Goal: Information Seeking & Learning: Learn about a topic

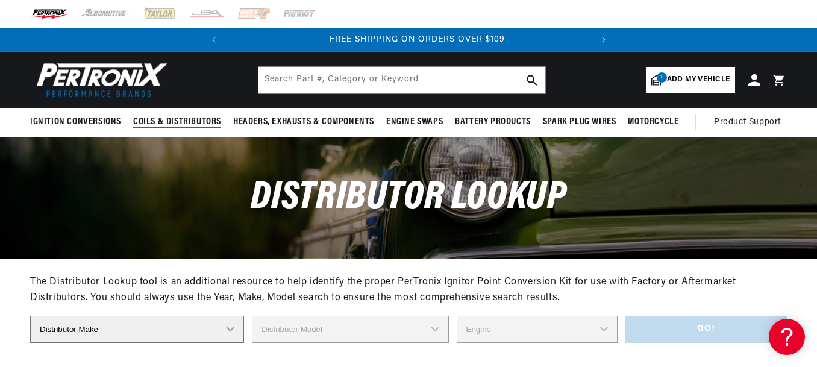
scroll to position [0, 365]
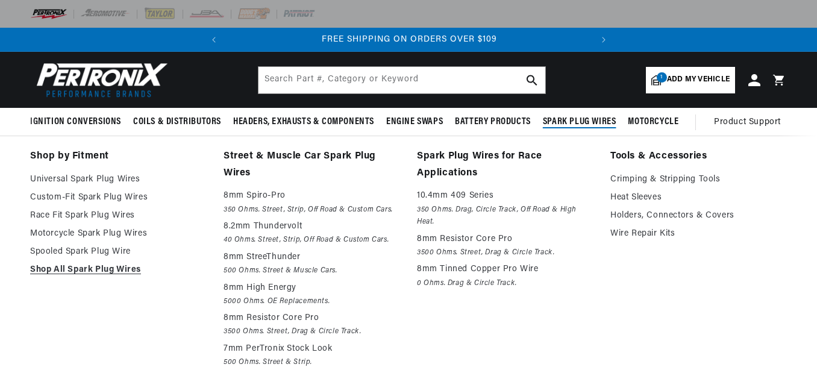
click at [569, 126] on span "Spark Plug Wires" at bounding box center [580, 122] width 74 height 13
click at [130, 192] on link "Custom-Fit Spark Plug Wires" at bounding box center [118, 197] width 177 height 14
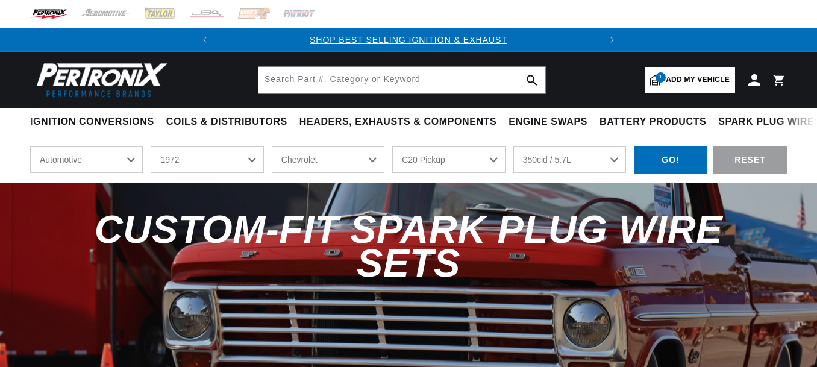
select select "1972"
select select "Chevrolet"
select select "C20-Pickup"
select select "350cid-5.7L"
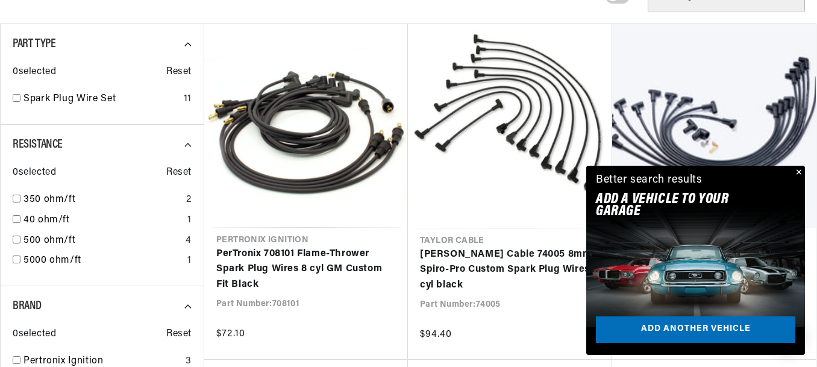
scroll to position [0, 365]
click at [797, 170] on button "Close" at bounding box center [797, 173] width 14 height 14
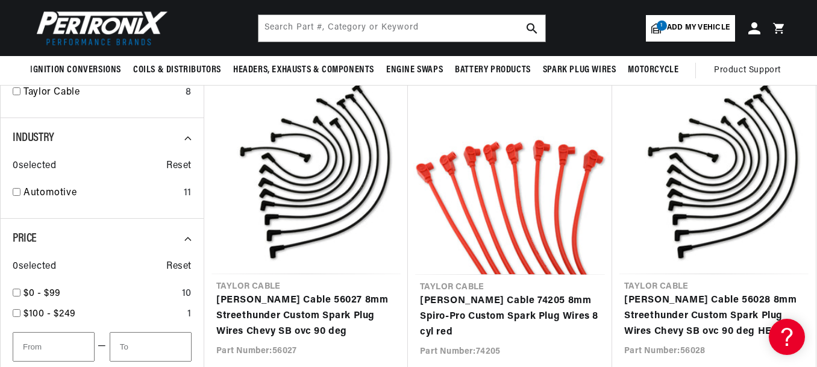
scroll to position [0, 0]
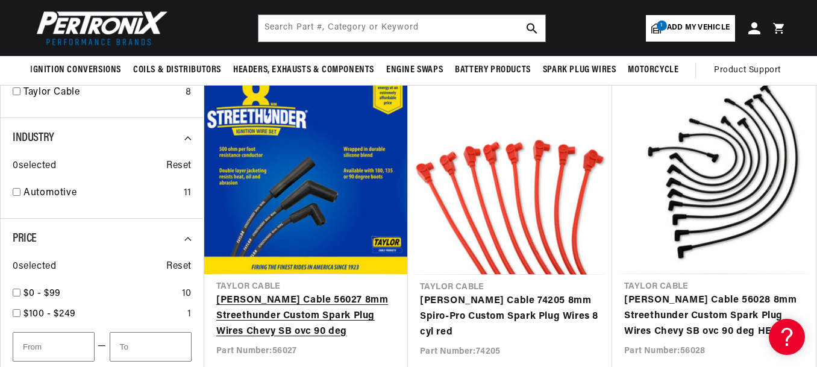
click at [345, 293] on link "Taylor Cable 56027 8mm Streethunder Custom Spark Plug Wires Chevy SB ovc 90 deg" at bounding box center [306, 316] width 180 height 46
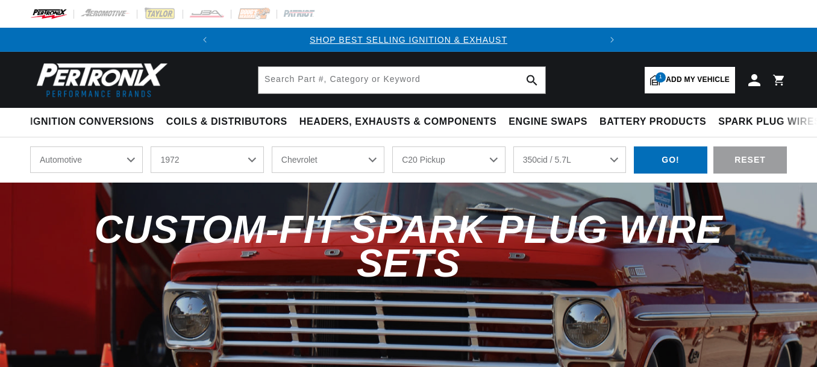
select select "1972"
select select "Chevrolet"
select select "C20-Pickup"
select select "350cid-5.7L"
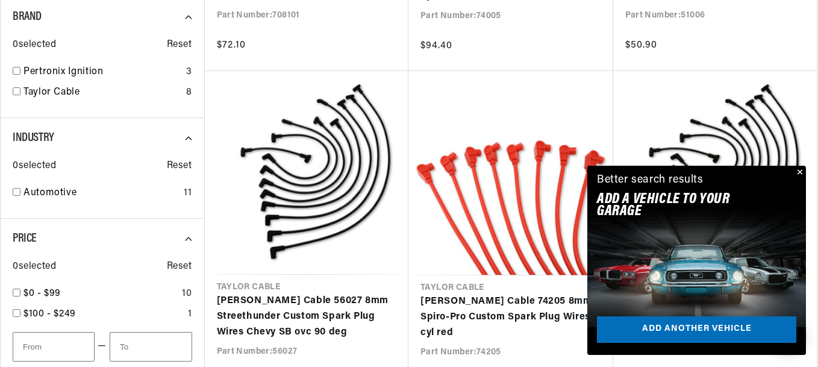
click at [801, 172] on div "Close dialog FIND THE RIGHT PARTS Take our quick quiz using the button below, a…" at bounding box center [409, 183] width 818 height 367
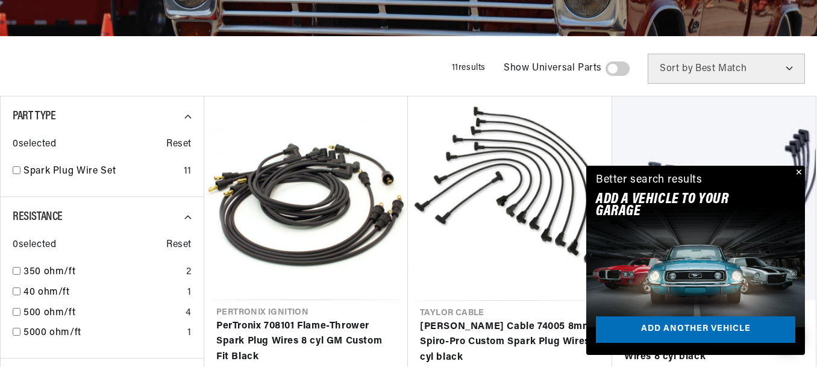
scroll to position [337, 0]
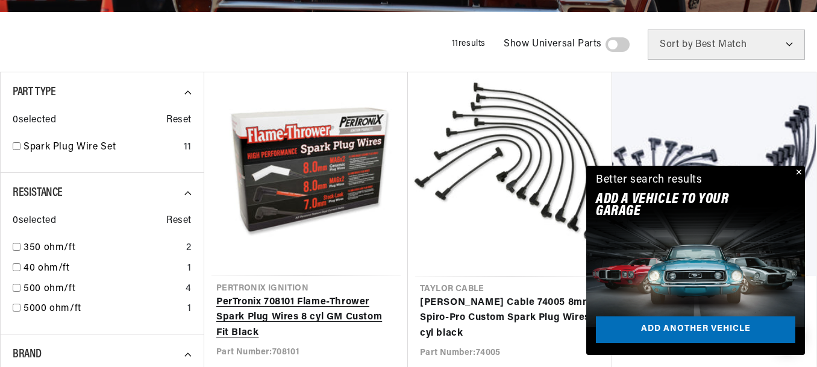
click at [304, 295] on link "PerTronix 708101 Flame-Thrower Spark Plug Wires 8 cyl GM Custom Fit Black" at bounding box center [306, 318] width 180 height 46
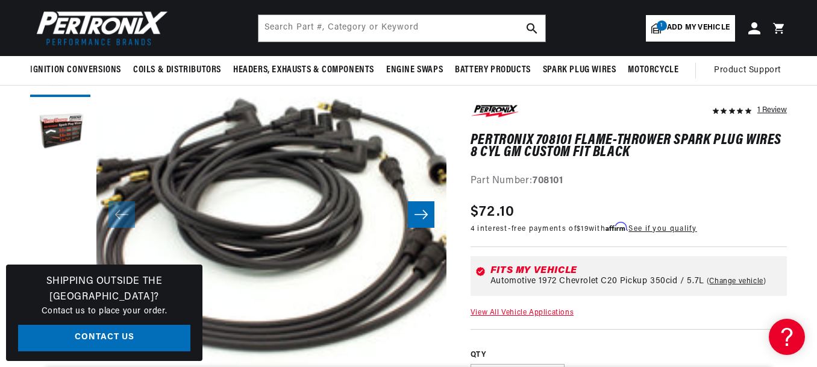
click at [416, 219] on icon "Slide right" at bounding box center [421, 214] width 14 height 12
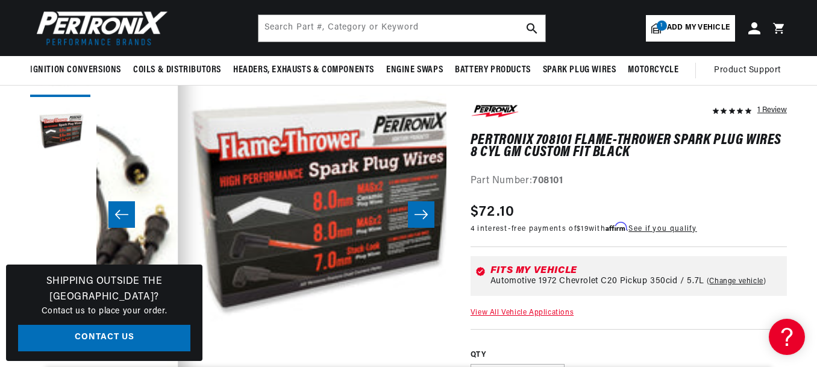
scroll to position [0, 350]
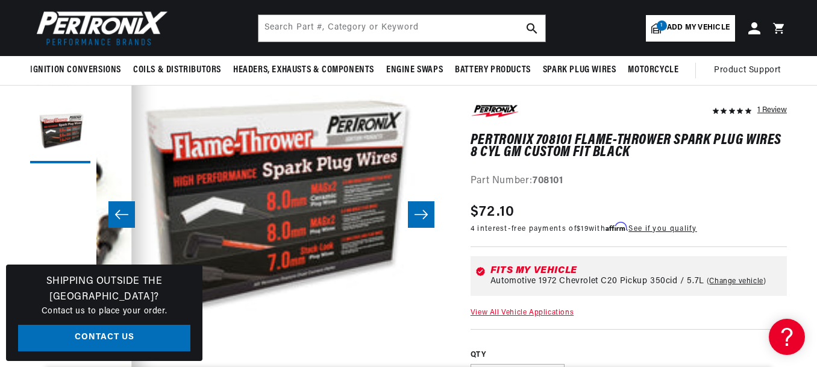
click at [416, 219] on icon "Slide right" at bounding box center [421, 214] width 14 height 12
click at [430, 218] on button "Slide right" at bounding box center [421, 214] width 27 height 27
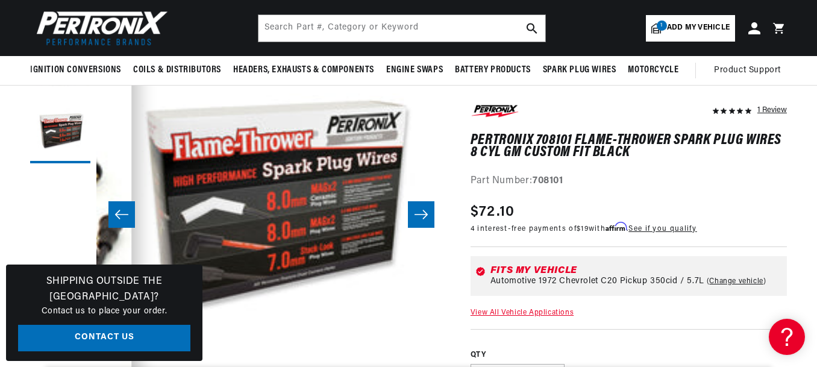
click at [111, 216] on button "Slide left" at bounding box center [121, 214] width 27 height 27
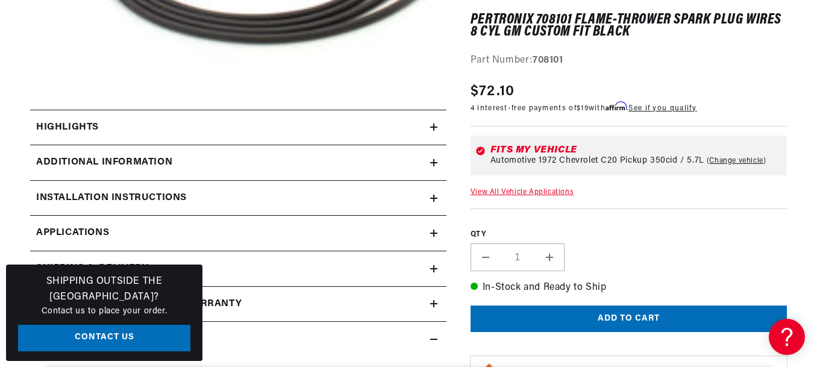
scroll to position [458, 0]
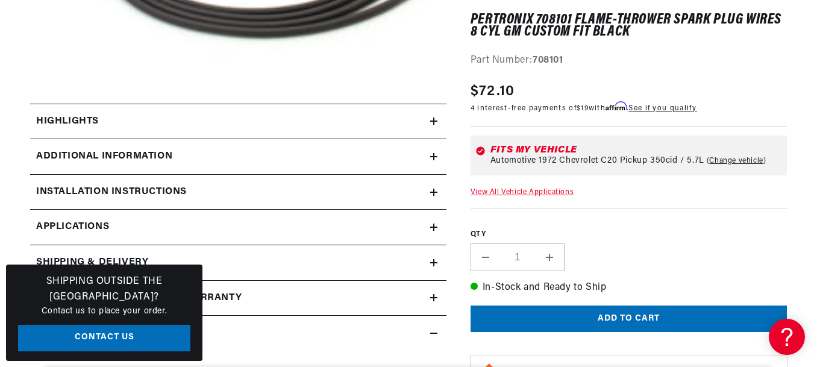
click at [429, 196] on div "Installation instructions" at bounding box center [230, 192] width 400 height 16
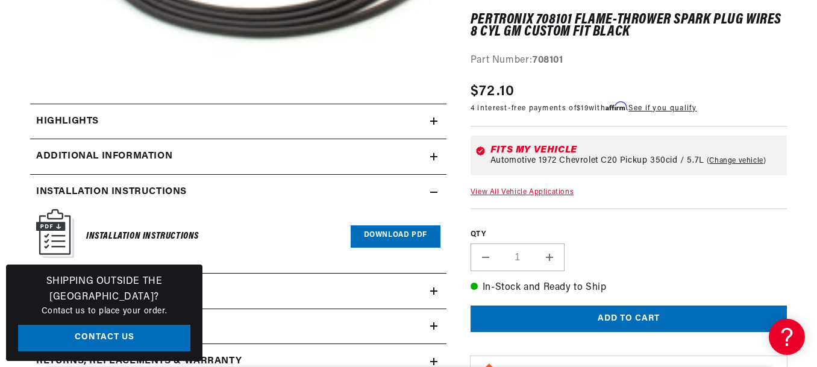
scroll to position [0, 0]
click at [429, 196] on div "Installation instructions" at bounding box center [230, 192] width 400 height 16
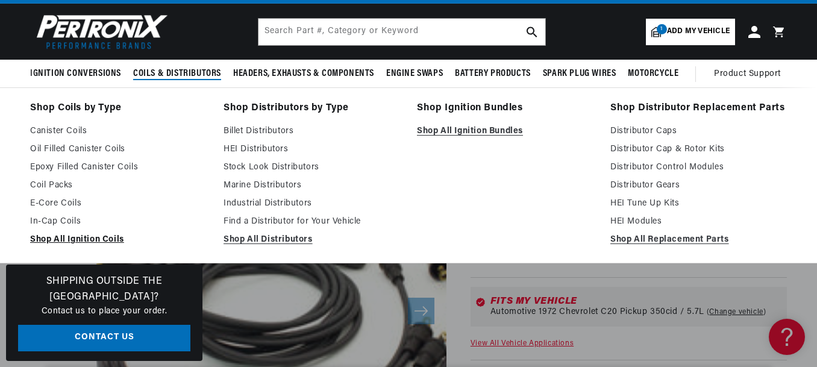
click at [102, 233] on link "Shop All Ignition Coils" at bounding box center [118, 240] width 177 height 14
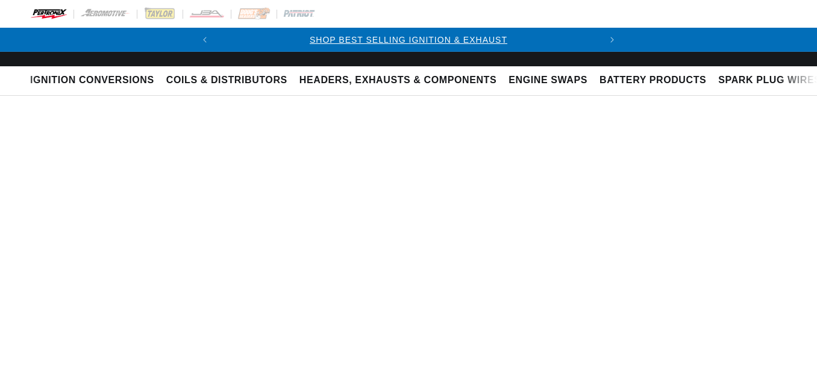
select select "RideType"
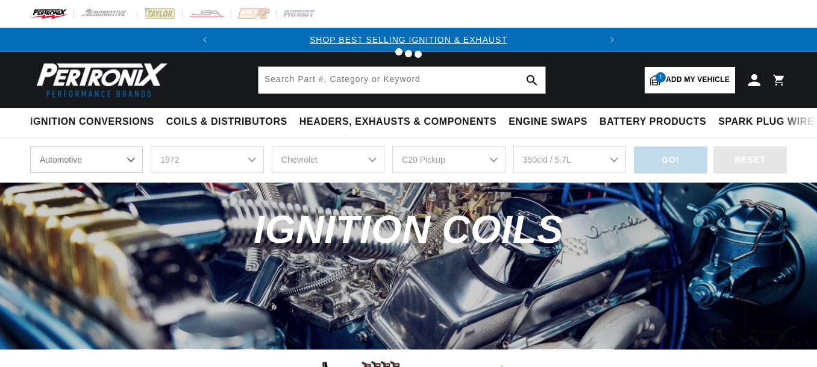
select select "1972"
select select "Chevrolet"
select select "C20-Pickup"
select select "350cid-5.7L"
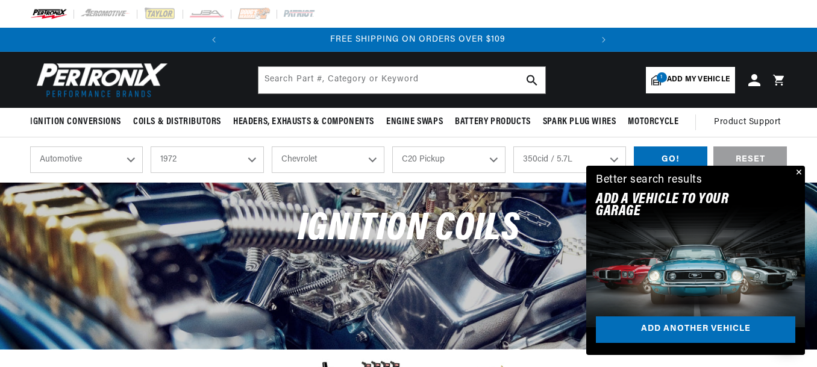
scroll to position [0, 365]
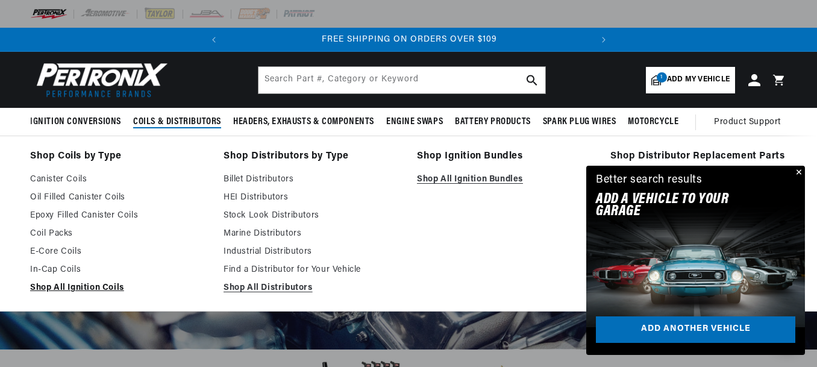
click at [90, 283] on link "Shop All Ignition Coils" at bounding box center [118, 288] width 177 height 14
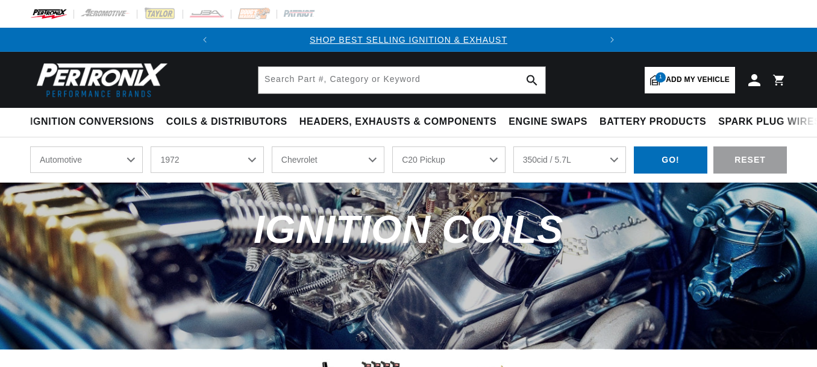
select select "1972"
select select "Chevrolet"
select select "C20-Pickup"
select select "350cid-5.7L"
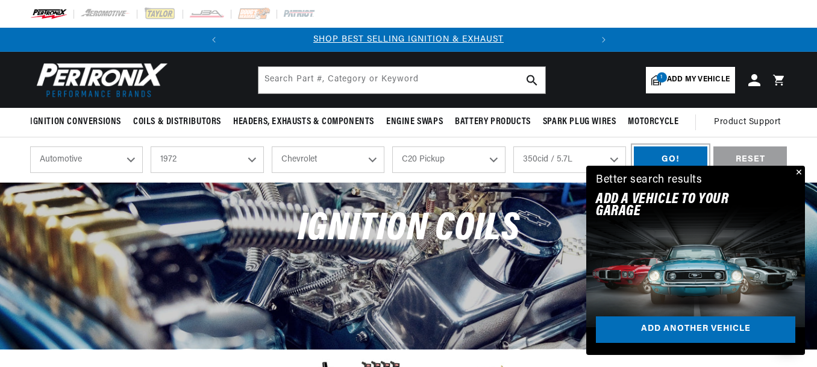
click at [671, 154] on div "GO!" at bounding box center [671, 159] width 74 height 27
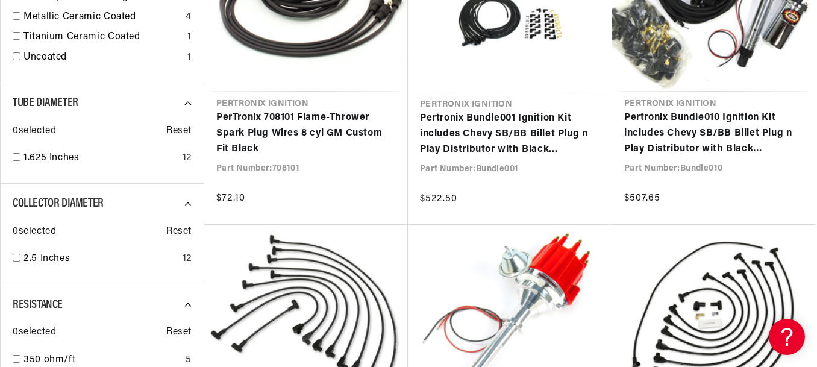
scroll to position [0, 365]
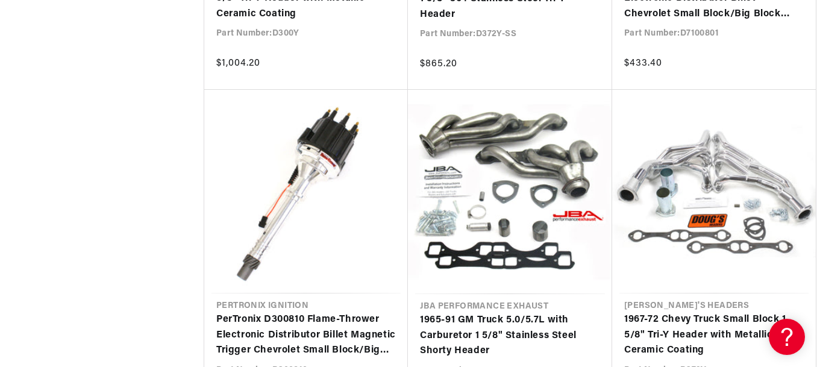
scroll to position [2506, 0]
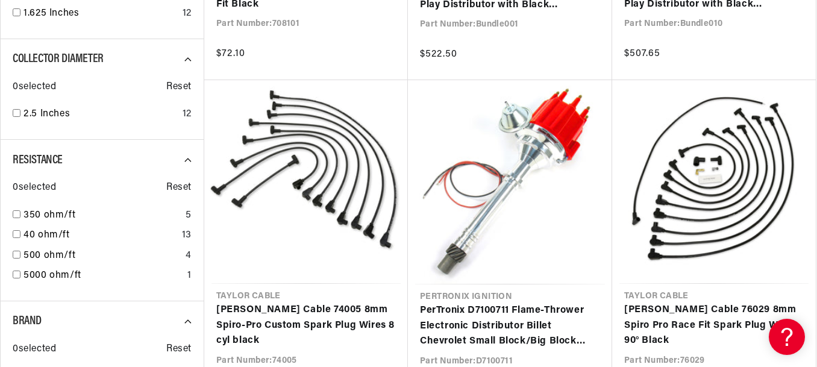
scroll to position [0, 365]
click at [15, 215] on input "checkbox" at bounding box center [17, 214] width 8 height 8
checkbox input "false"
